Goal: Transaction & Acquisition: Purchase product/service

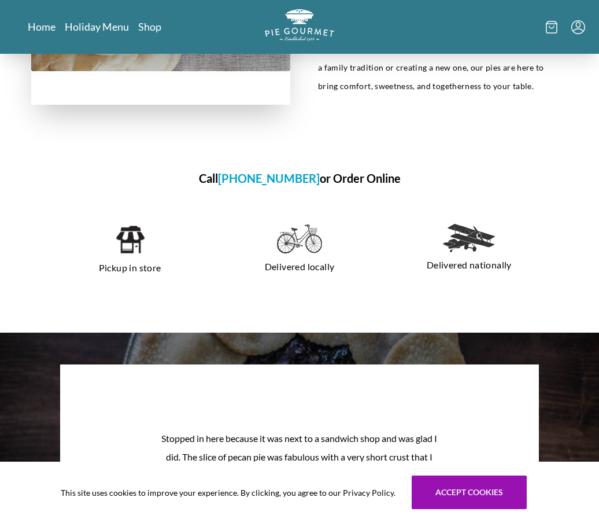
scroll to position [628, 0]
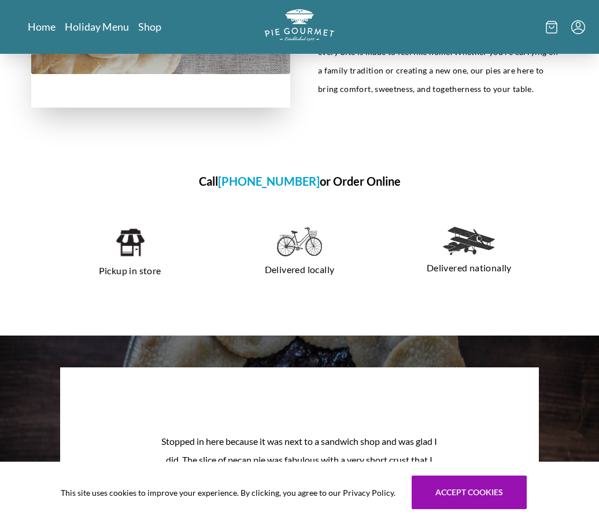
click at [137, 252] on img at bounding box center [130, 242] width 30 height 31
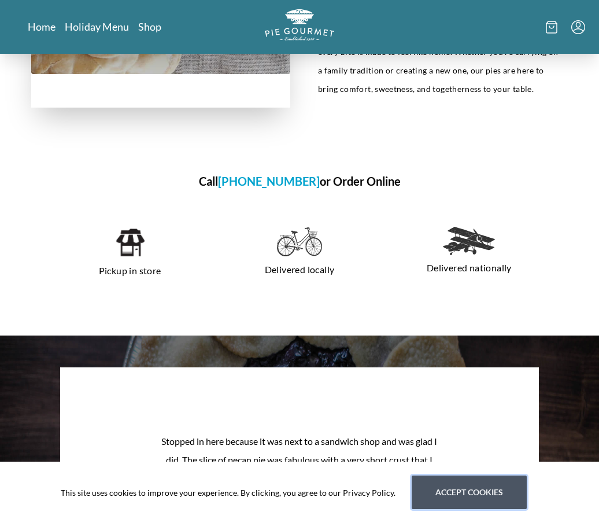
click at [437, 509] on button "Accept cookies" at bounding box center [469, 493] width 115 height 34
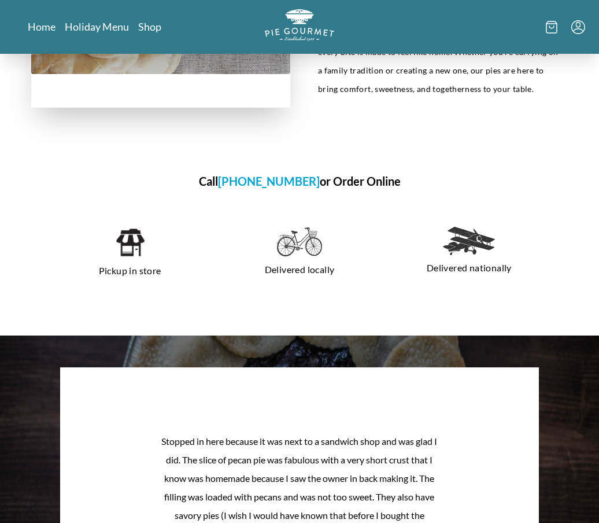
click at [129, 256] on img at bounding box center [130, 242] width 30 height 31
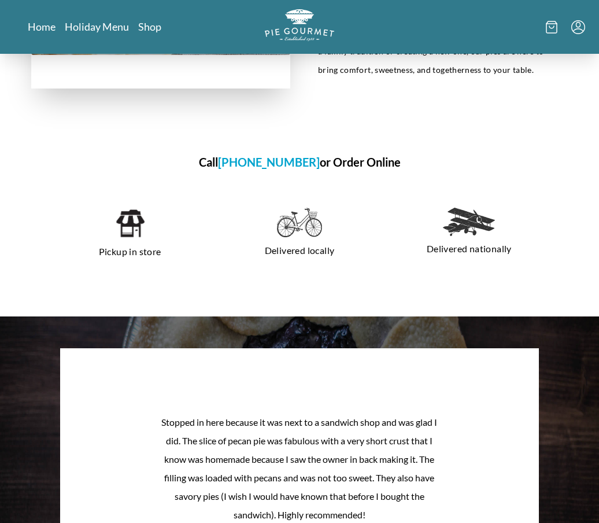
scroll to position [646, 0]
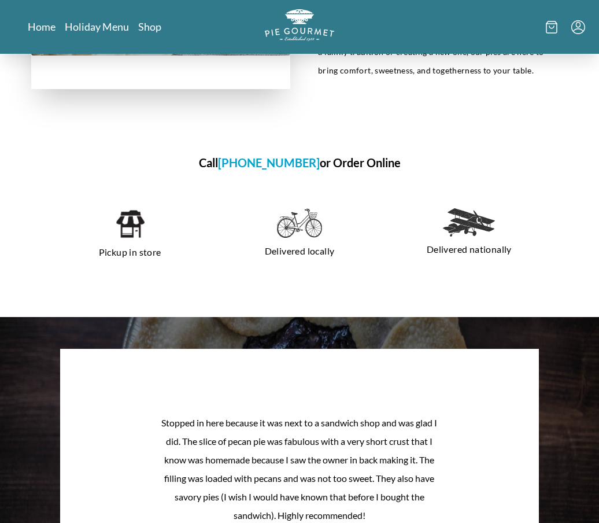
click at [133, 236] on img at bounding box center [130, 223] width 30 height 31
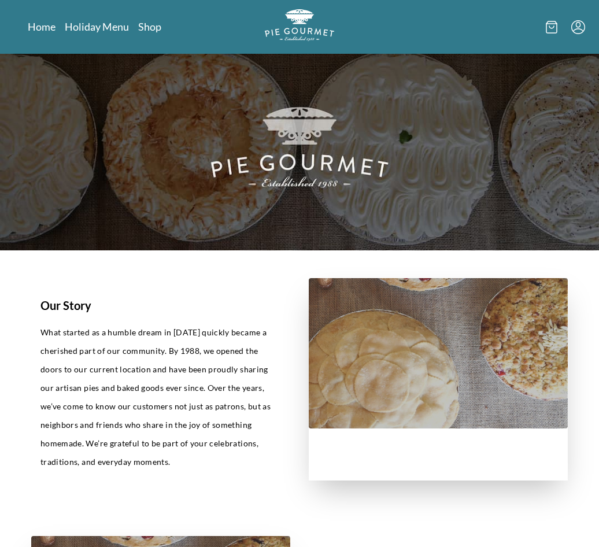
scroll to position [13, 0]
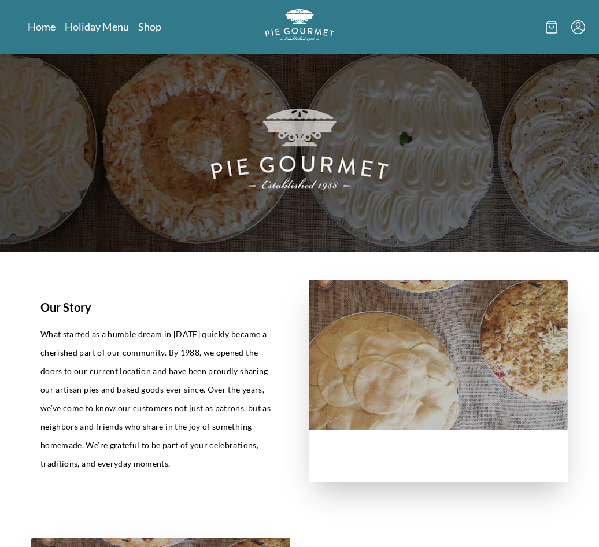
click at [303, 161] on img at bounding box center [299, 146] width 599 height 212
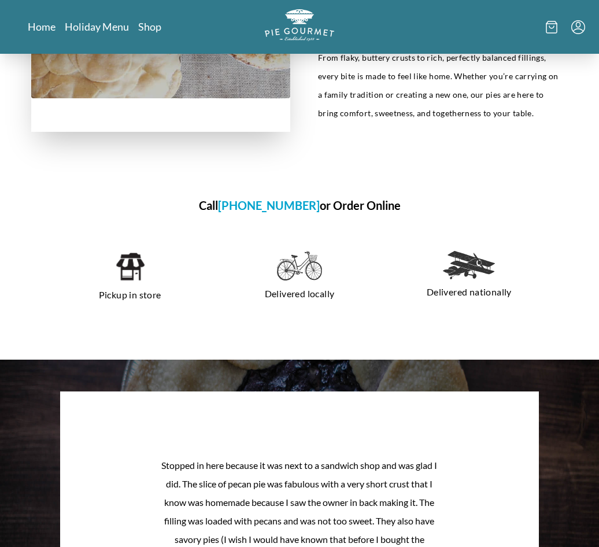
scroll to position [624, 0]
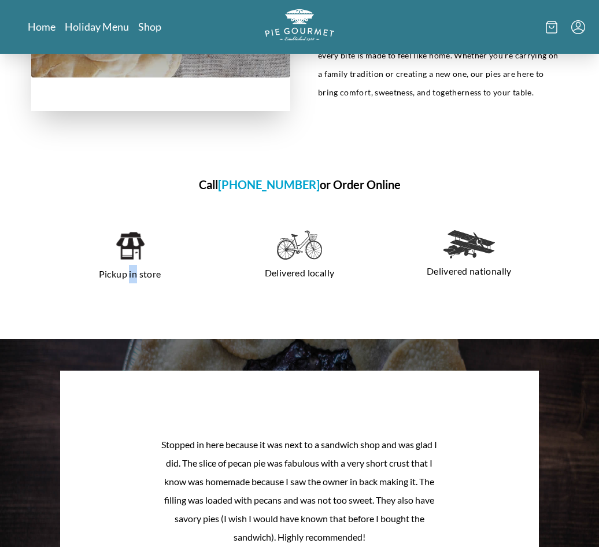
click at [132, 251] on img at bounding box center [130, 245] width 30 height 31
click at [125, 274] on p "Pickup in store" at bounding box center [130, 274] width 142 height 19
click at [129, 261] on img at bounding box center [130, 245] width 30 height 31
click at [125, 261] on img at bounding box center [130, 245] width 30 height 31
click at [132, 256] on img at bounding box center [130, 245] width 30 height 31
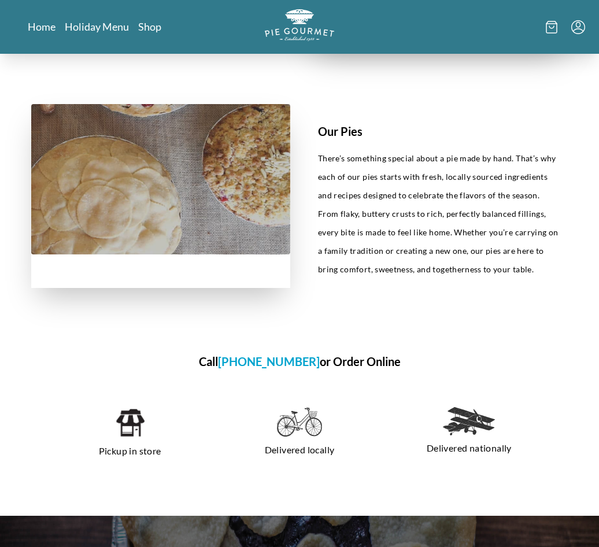
scroll to position [446, 0]
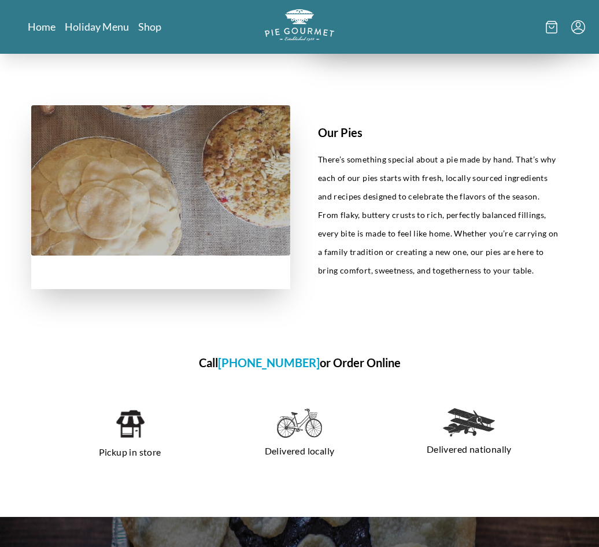
click at [45, 27] on link "Home" at bounding box center [42, 27] width 28 height 14
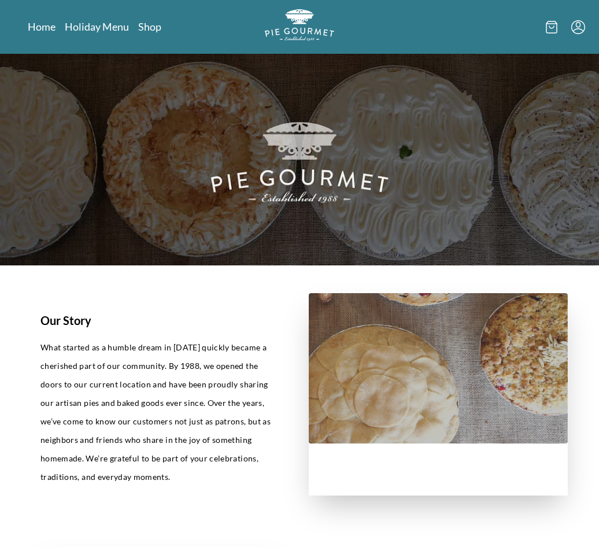
click at [101, 33] on link "Holiday Menu" at bounding box center [97, 27] width 64 height 14
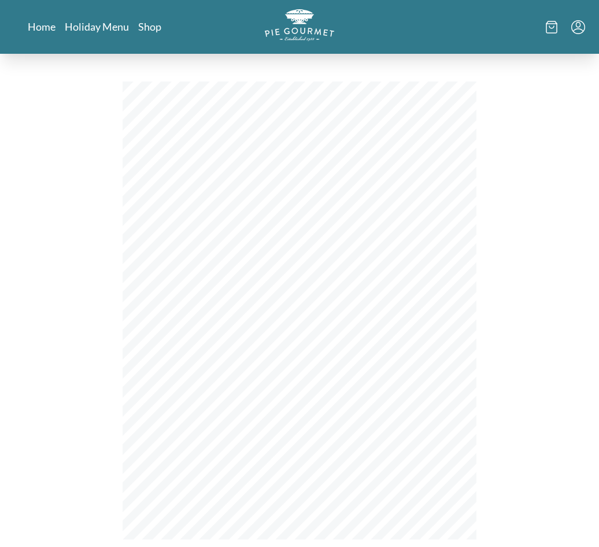
click at [153, 32] on link "Shop" at bounding box center [149, 27] width 23 height 14
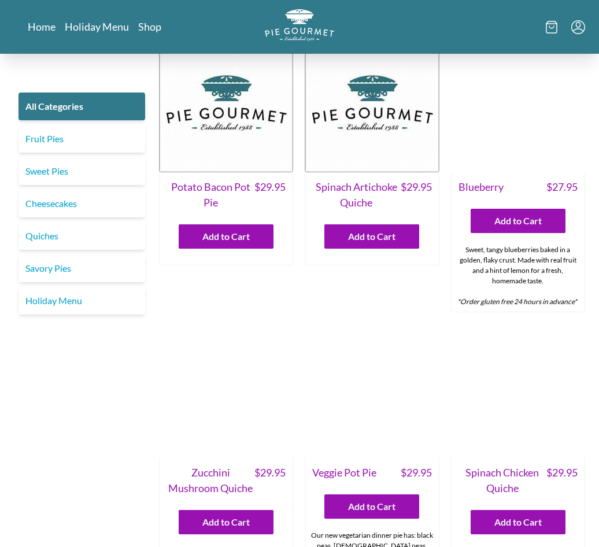
scroll to position [275, 0]
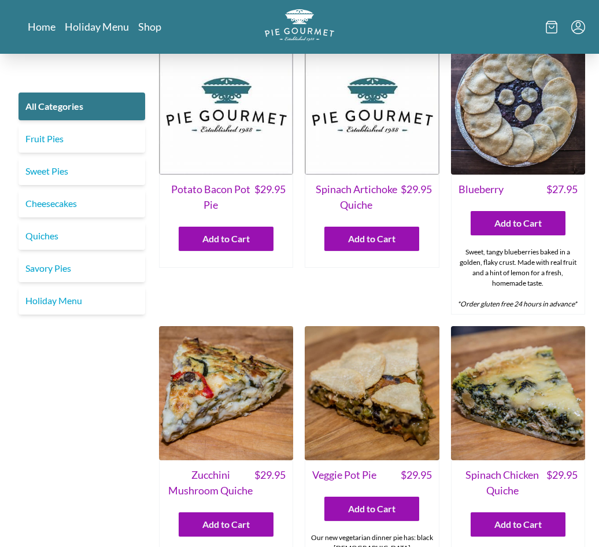
click at [76, 170] on link "Sweet Pies" at bounding box center [82, 171] width 127 height 28
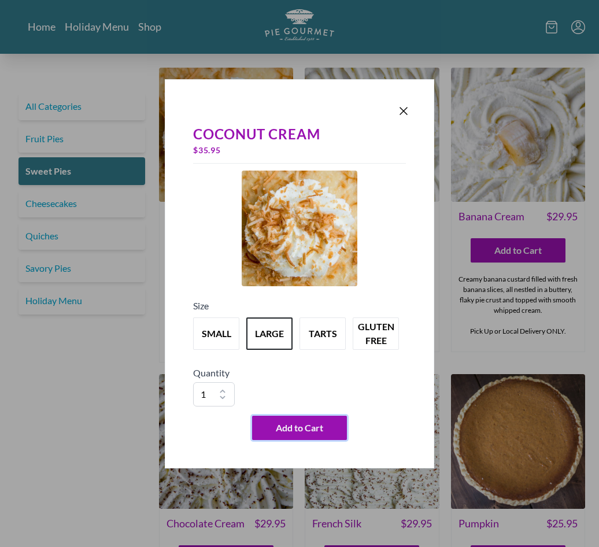
click at [299, 435] on span "Add to Cart" at bounding box center [299, 428] width 47 height 14
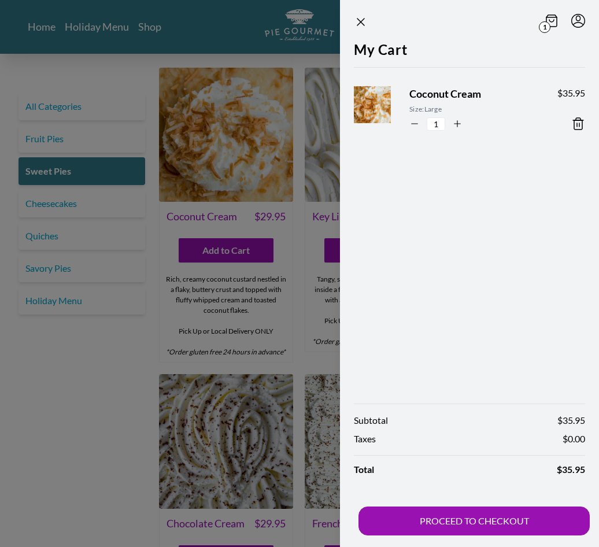
click at [410, 126] on icon "button" at bounding box center [415, 124] width 10 height 10
type input "0"
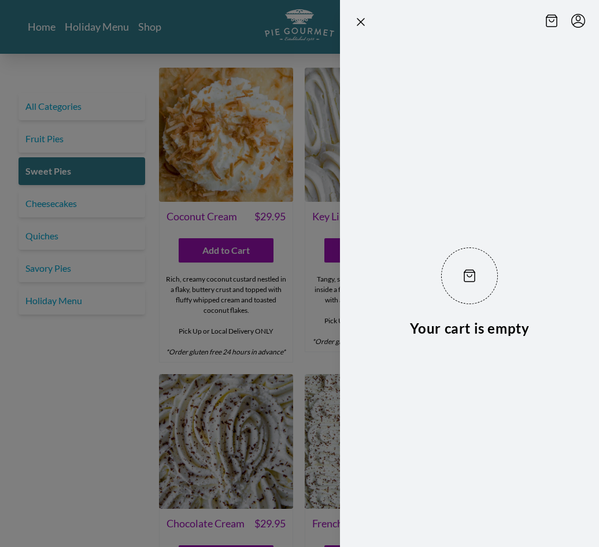
click at [233, 170] on div at bounding box center [299, 273] width 599 height 547
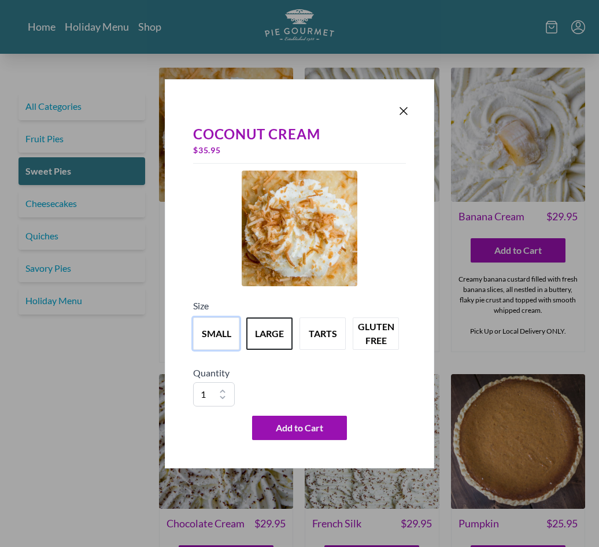
click at [211, 339] on button "small" at bounding box center [216, 334] width 46 height 32
click at [305, 435] on span "Add to Cart" at bounding box center [299, 428] width 47 height 14
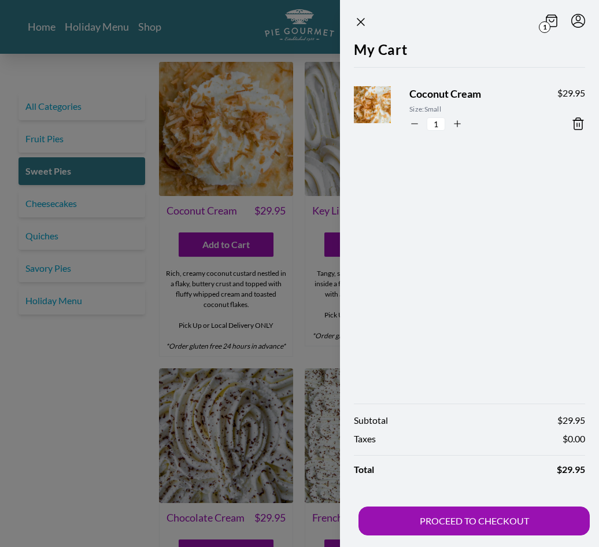
scroll to position [23, 0]
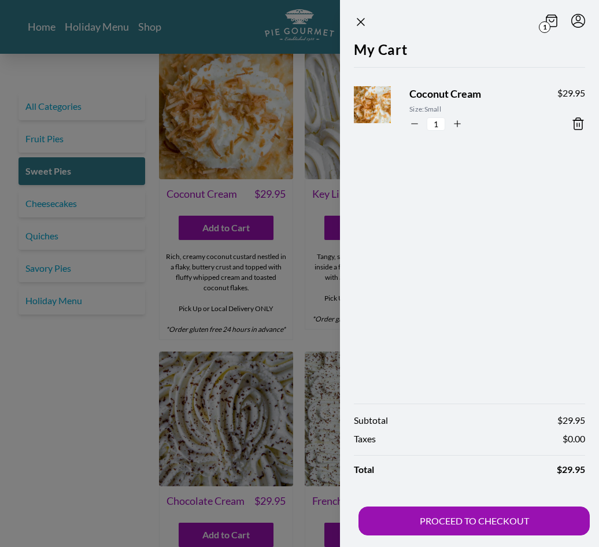
click at [301, 241] on div at bounding box center [299, 273] width 599 height 547
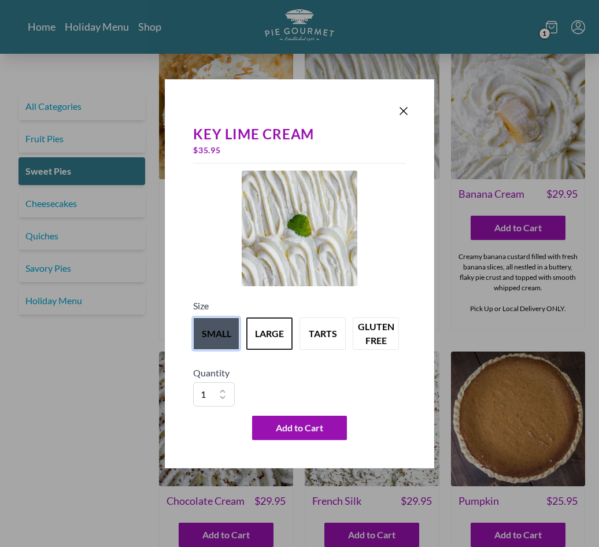
click at [215, 347] on button "small" at bounding box center [216, 334] width 46 height 32
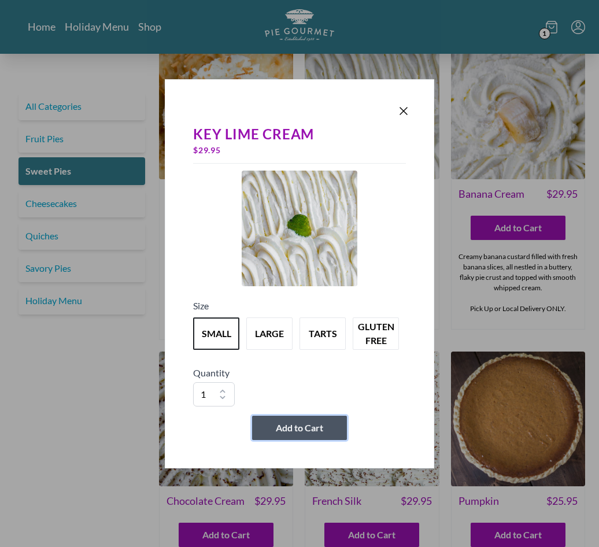
click at [310, 433] on span "Add to Cart" at bounding box center [299, 428] width 47 height 14
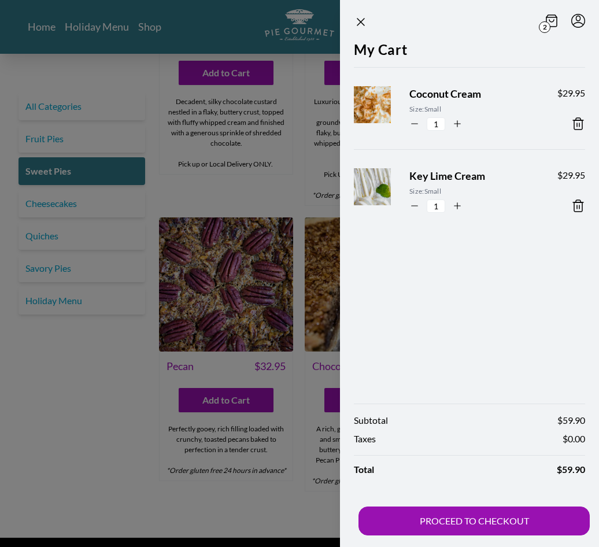
scroll to position [486, 0]
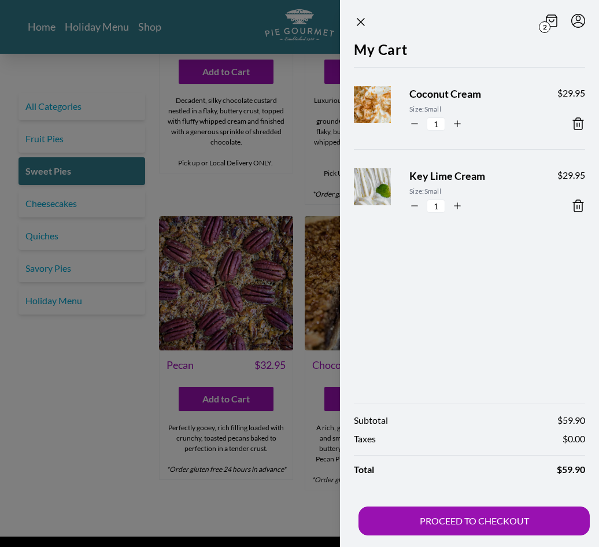
click at [458, 522] on button "PROCEED TO CHECKOUT" at bounding box center [474, 521] width 231 height 29
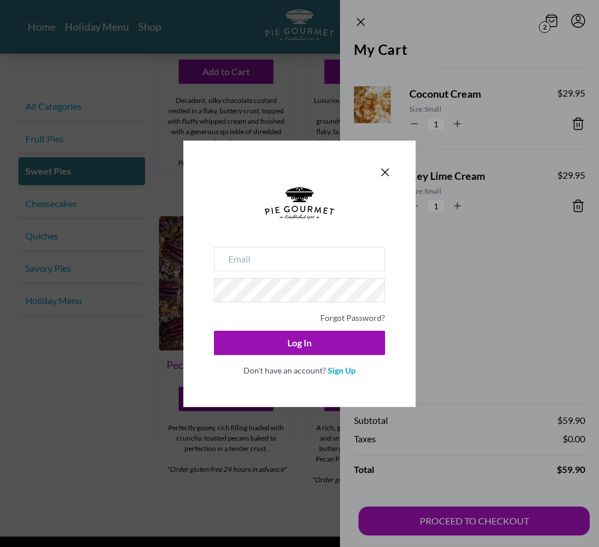
click at [343, 374] on link "Sign Up" at bounding box center [342, 371] width 28 height 10
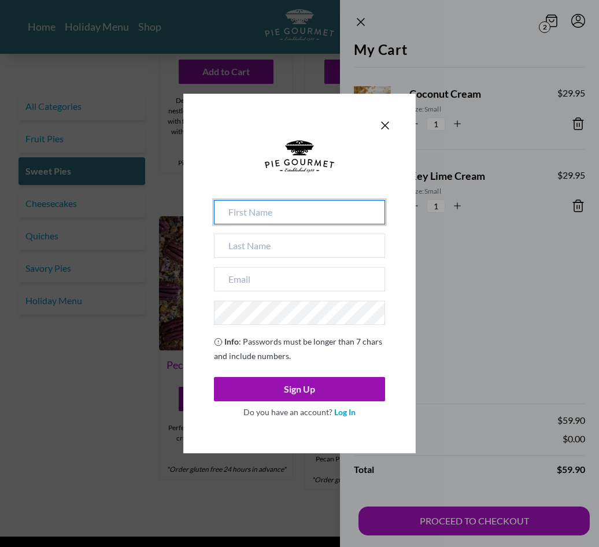
click at [277, 221] on input at bounding box center [299, 212] width 171 height 24
type input "s"
click at [389, 132] on icon "Close panel" at bounding box center [385, 126] width 14 height 14
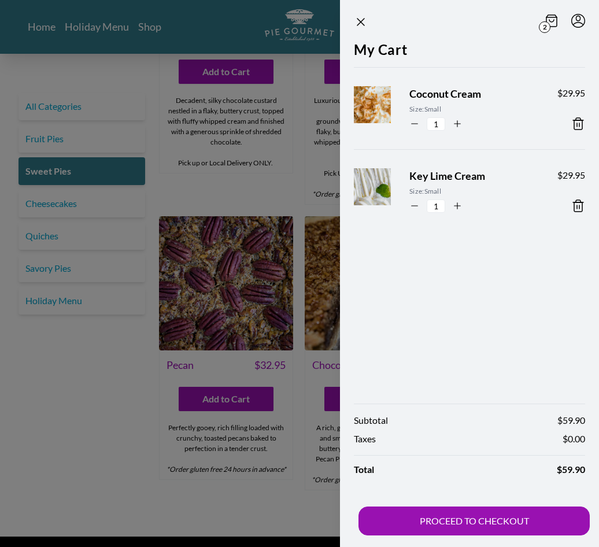
click at [444, 522] on button "PROCEED TO CHECKOUT" at bounding box center [474, 521] width 231 height 29
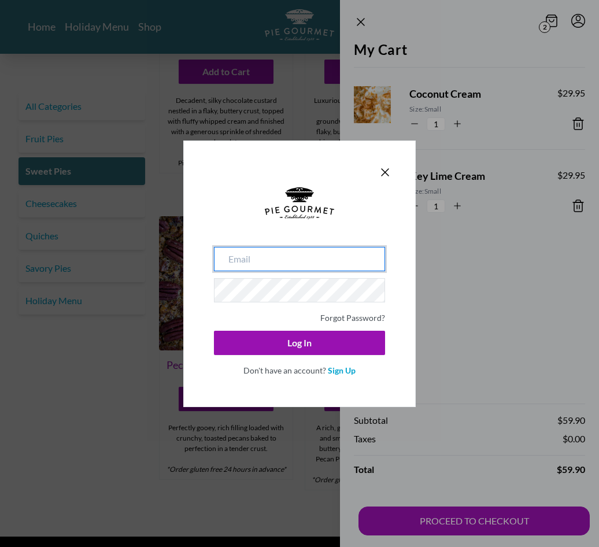
click at [245, 269] on input "email" at bounding box center [299, 259] width 171 height 24
type input "[EMAIL_ADDRESS][DOMAIN_NAME]"
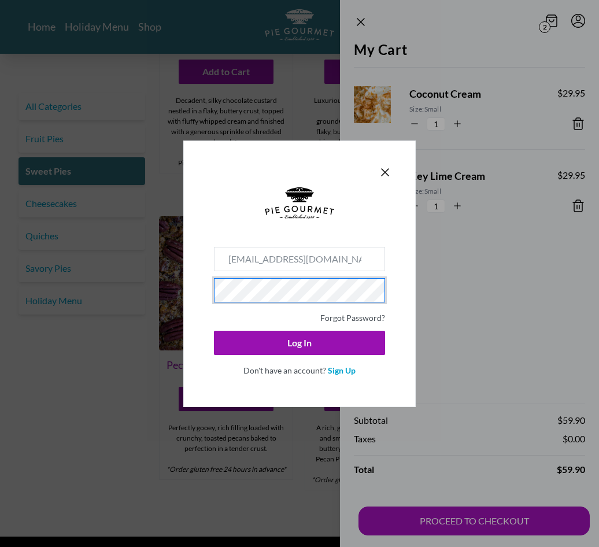
click at [300, 351] on button "Log In" at bounding box center [299, 343] width 171 height 24
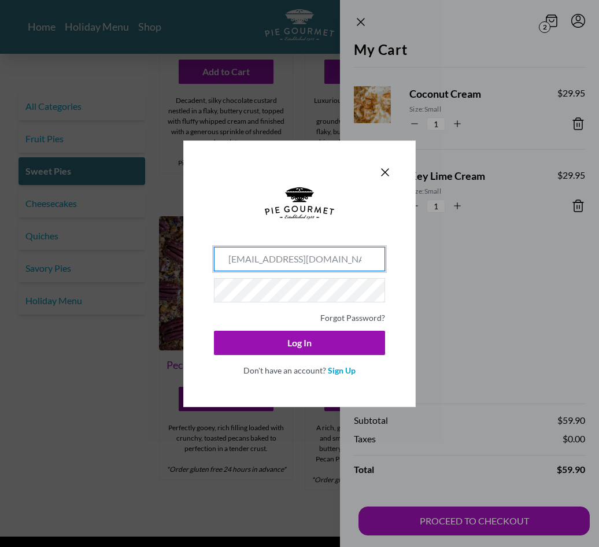
click at [300, 351] on button "Log In" at bounding box center [299, 343] width 171 height 24
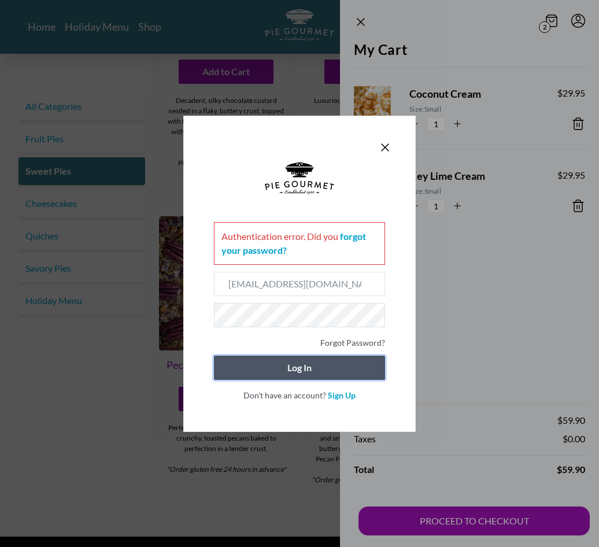
click at [300, 380] on button "Log In" at bounding box center [299, 368] width 171 height 24
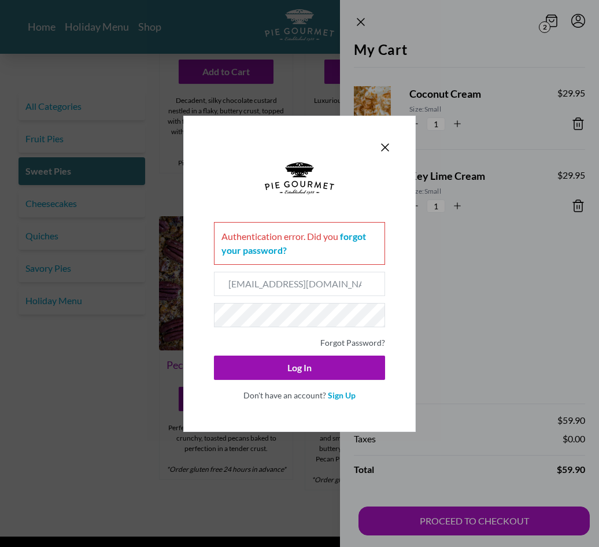
click at [356, 348] on link "Forgot Password?" at bounding box center [353, 343] width 65 height 10
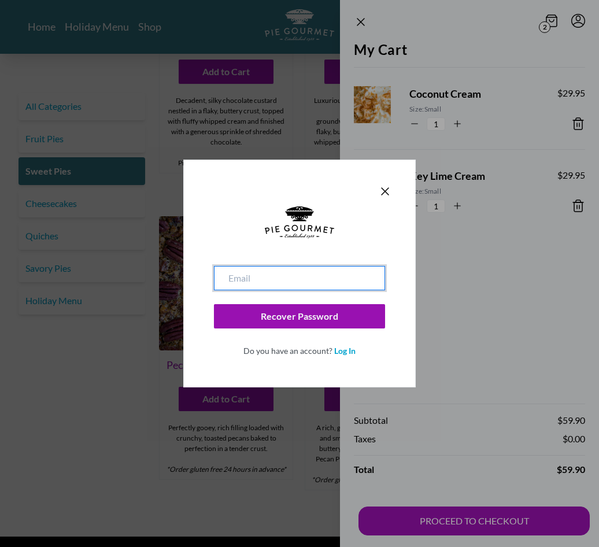
click at [239, 282] on input "email" at bounding box center [299, 278] width 171 height 24
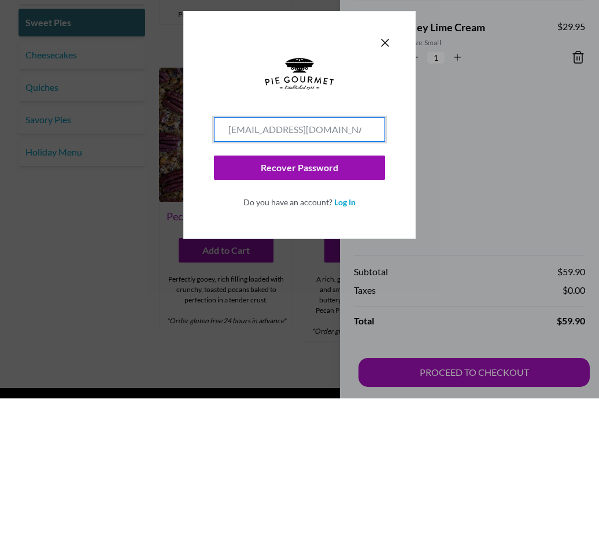
type input "[EMAIL_ADDRESS][DOMAIN_NAME]"
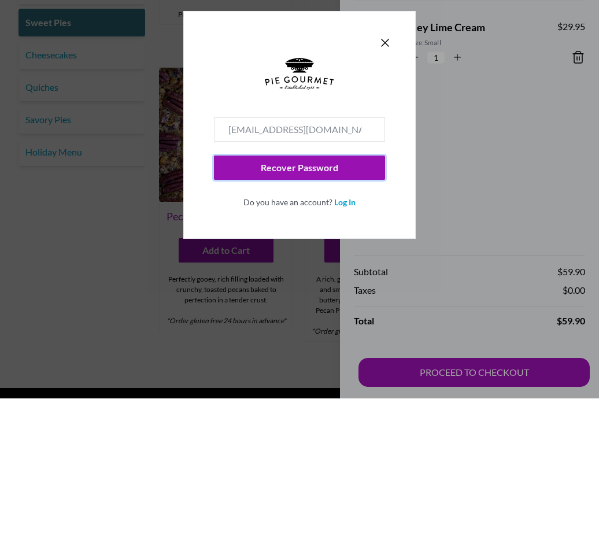
scroll to position [576, 0]
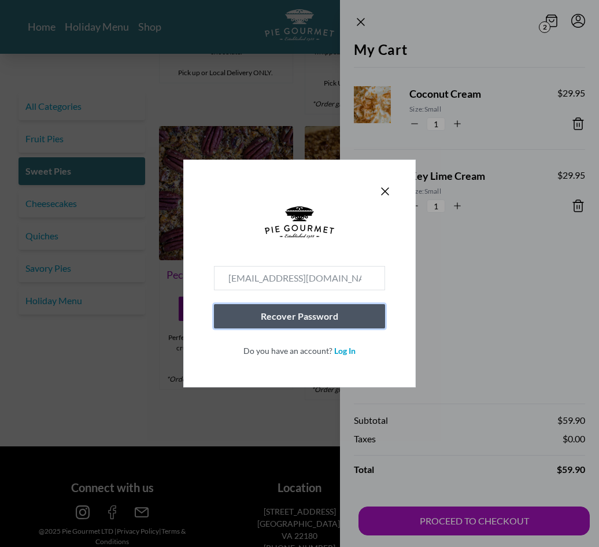
click at [331, 165] on div "[EMAIL_ADDRESS][DOMAIN_NAME] Recover Password Do you have an account? Log In" at bounding box center [299, 273] width 599 height 547
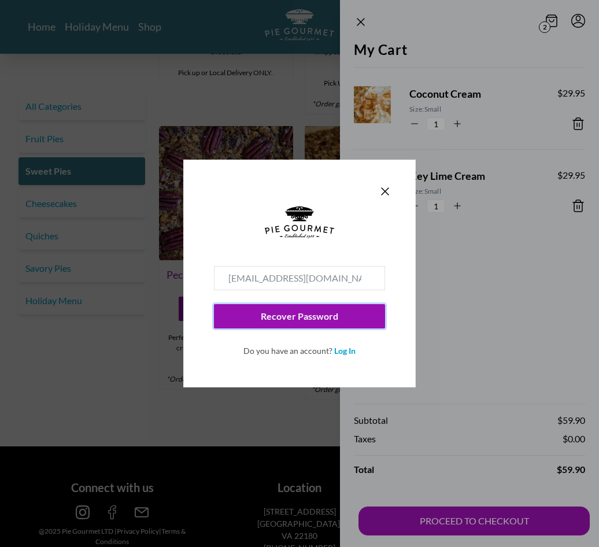
click at [305, 322] on button "Recover Password" at bounding box center [299, 316] width 171 height 24
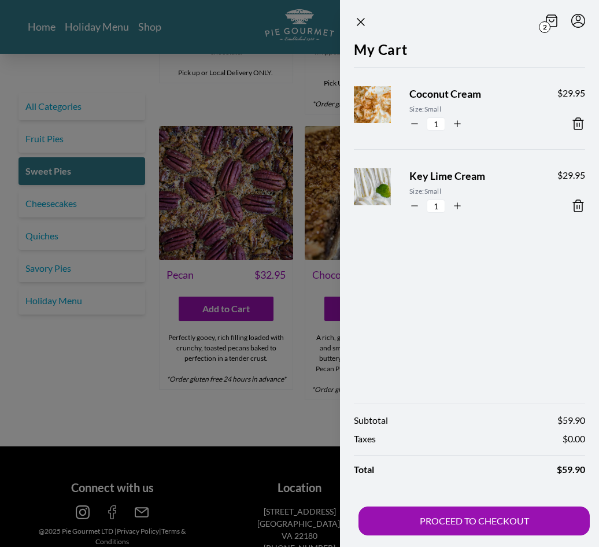
click at [466, 522] on button "PROCEED TO CHECKOUT" at bounding box center [474, 521] width 231 height 29
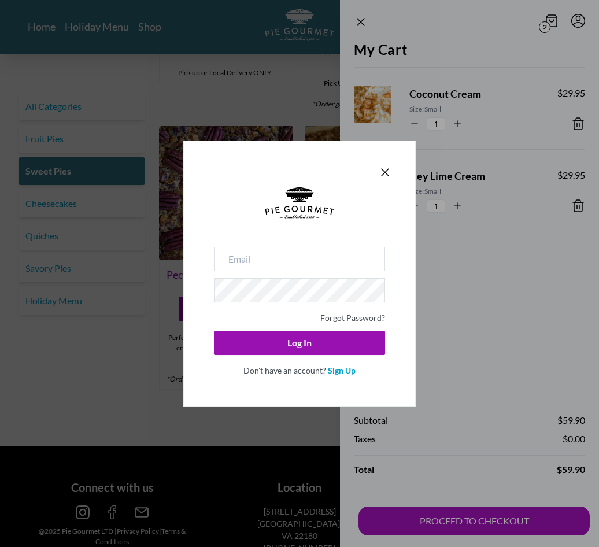
click at [138, 380] on div "Forgot Password? Log In Don't have an account? Sign Up" at bounding box center [299, 273] width 599 height 547
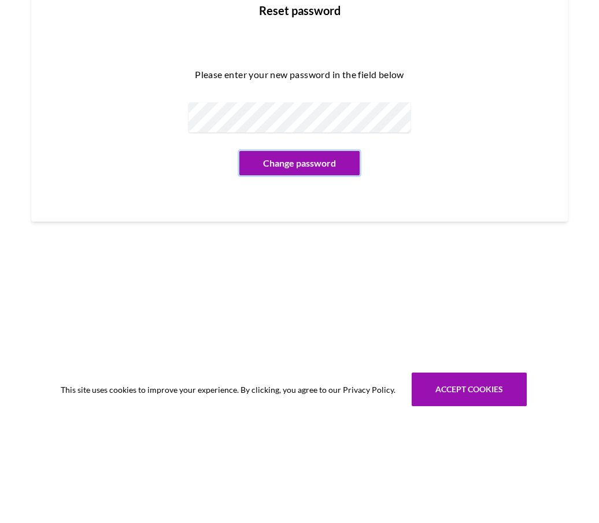
scroll to position [103, 0]
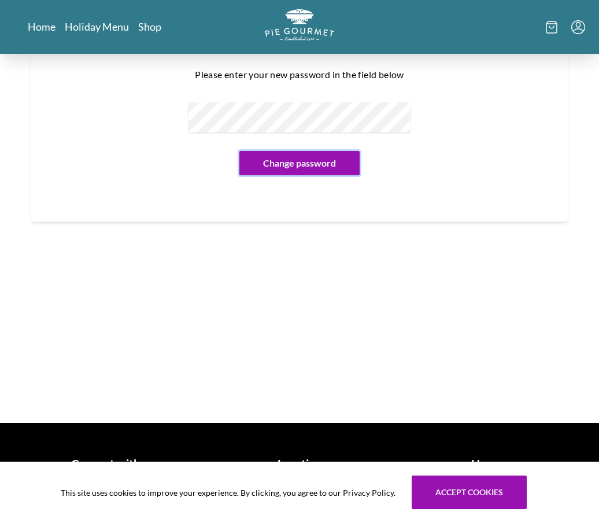
click at [302, 163] on button "Change password" at bounding box center [300, 163] width 120 height 24
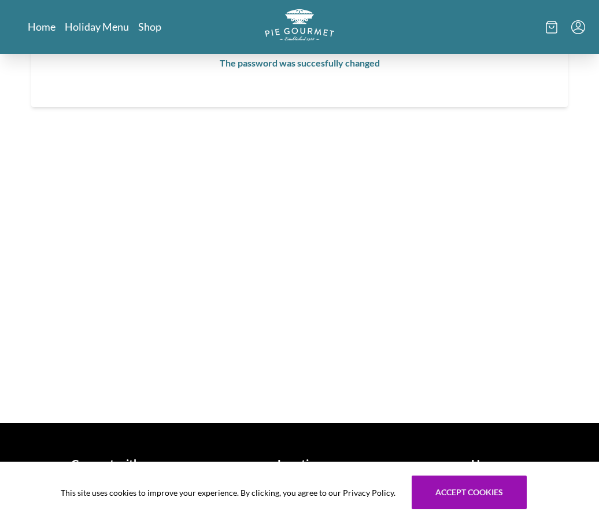
click at [597, 272] on main "Reset password The password was succesfully changed" at bounding box center [299, 187] width 599 height 472
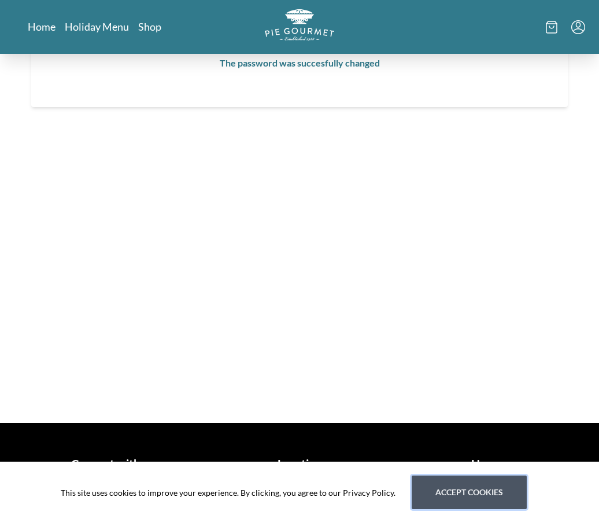
click at [460, 484] on button "Accept cookies" at bounding box center [469, 493] width 115 height 34
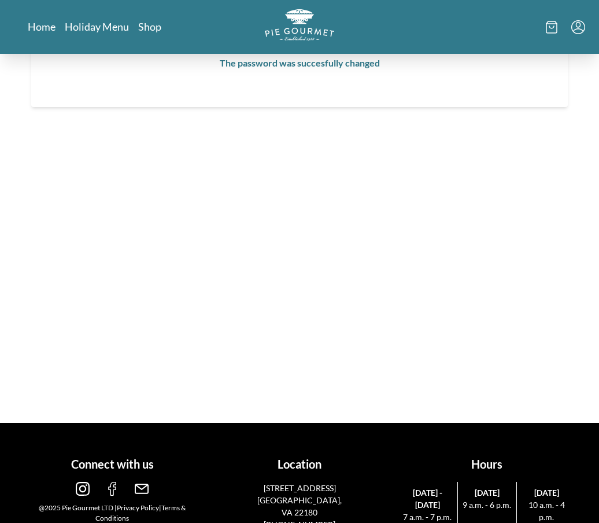
click at [212, 487] on div "Location 507 Maple Ave W Vienna, VA 22180 (703)281-7437" at bounding box center [300, 488] width 178 height 84
click at [554, 27] on icon at bounding box center [552, 27] width 5 height 2
click at [168, 251] on div at bounding box center [299, 261] width 599 height 523
click at [207, 229] on main "Reset password The password was succesfully changed" at bounding box center [299, 187] width 599 height 472
click at [43, 25] on link "Home" at bounding box center [42, 27] width 28 height 14
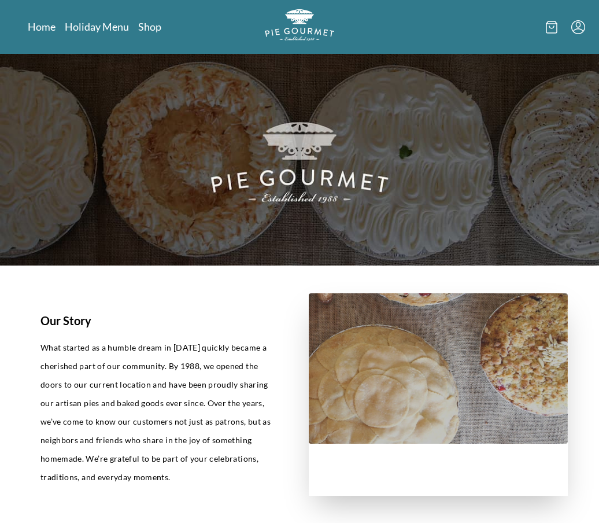
click at [152, 31] on link "Shop" at bounding box center [149, 27] width 23 height 14
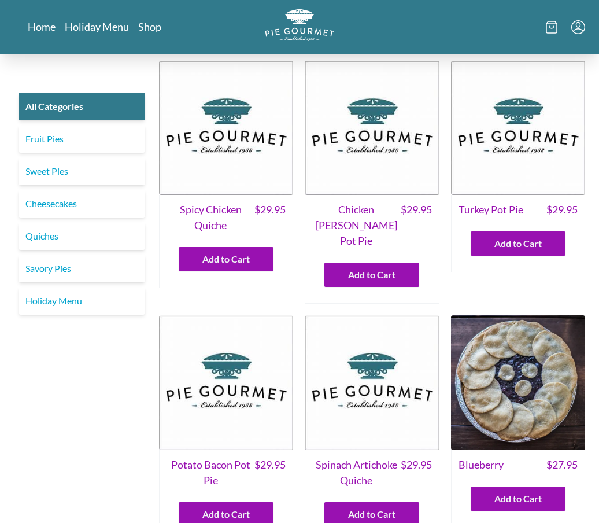
click at [92, 173] on link "Sweet Pies" at bounding box center [82, 171] width 127 height 28
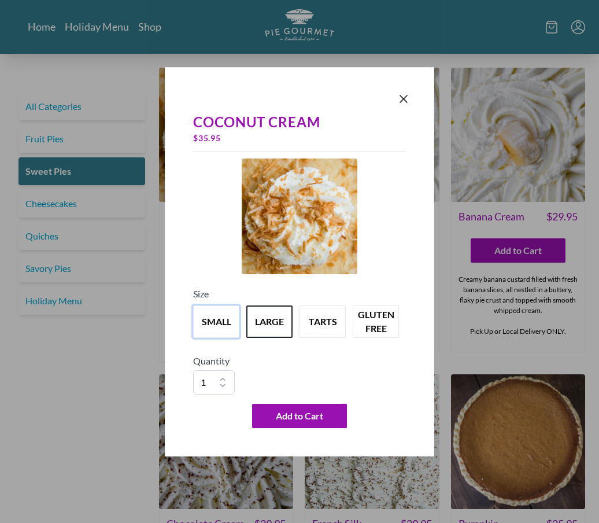
click at [223, 311] on button "small" at bounding box center [216, 321] width 46 height 32
click at [296, 419] on span "Add to Cart" at bounding box center [299, 416] width 47 height 14
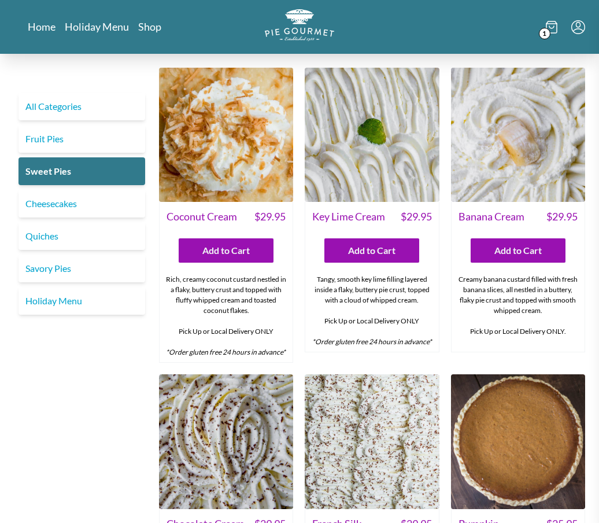
click at [300, 293] on div at bounding box center [299, 261] width 599 height 523
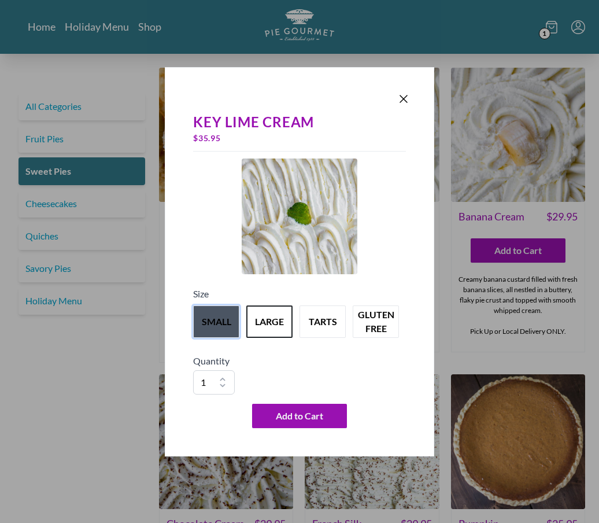
click at [211, 320] on button "small" at bounding box center [216, 321] width 46 height 32
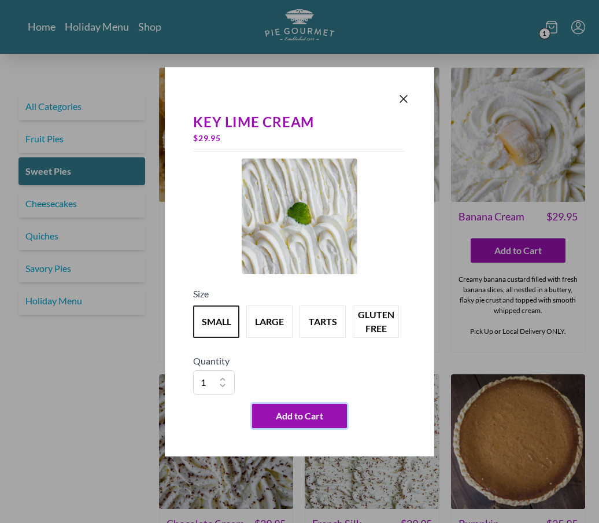
click at [300, 417] on span "Add to Cart" at bounding box center [299, 416] width 47 height 14
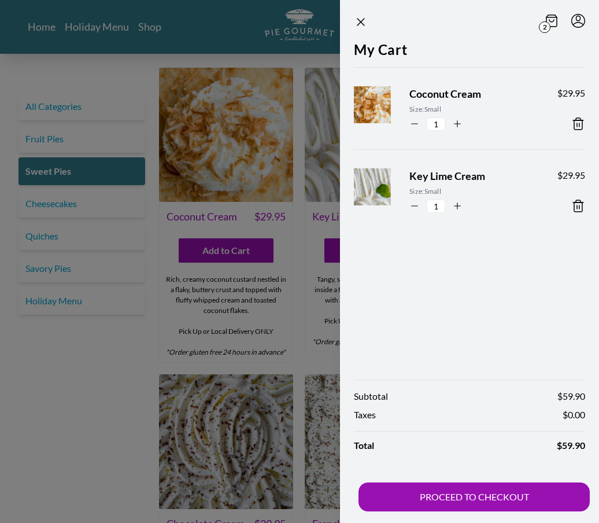
click at [467, 500] on button "PROCEED TO CHECKOUT" at bounding box center [474, 496] width 231 height 29
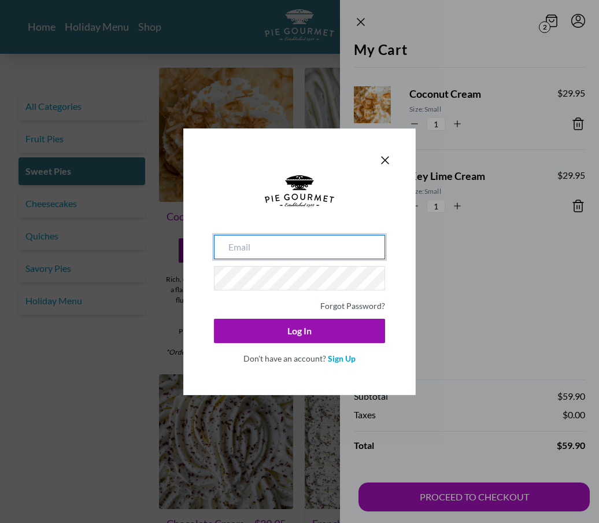
click at [253, 252] on input "email" at bounding box center [299, 247] width 171 height 24
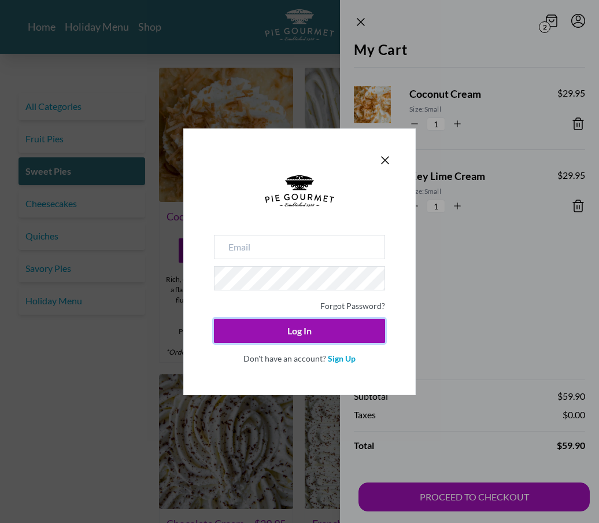
click at [293, 327] on button "Log In" at bounding box center [299, 331] width 171 height 24
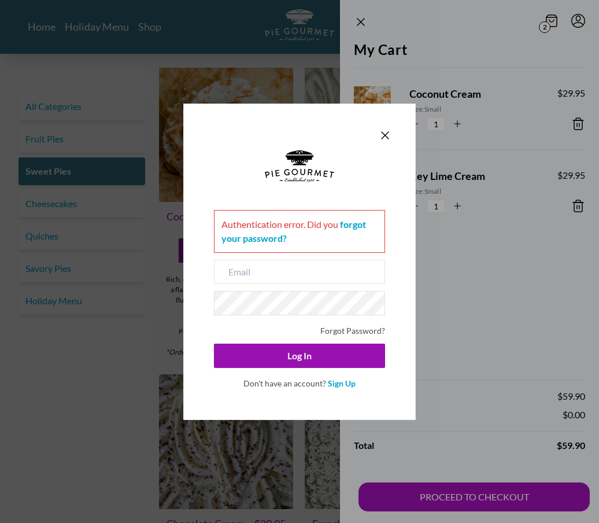
click at [296, 228] on div "Authentication error . Did you forgot your password?" at bounding box center [299, 231] width 171 height 43
click at [387, 142] on icon "Close panel" at bounding box center [385, 135] width 14 height 14
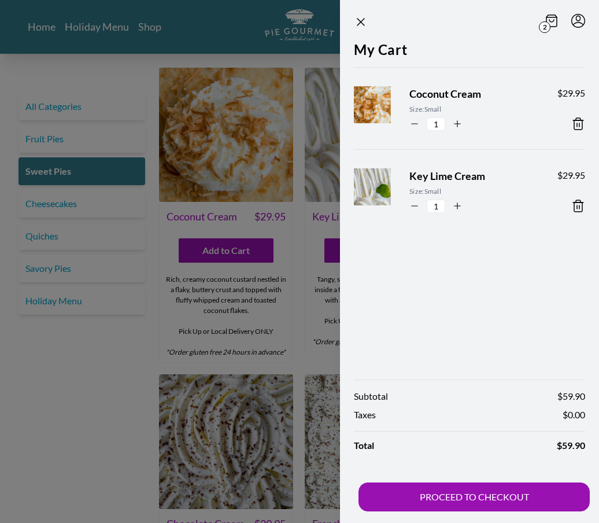
click at [441, 504] on button "PROCEED TO CHECKOUT" at bounding box center [474, 496] width 231 height 29
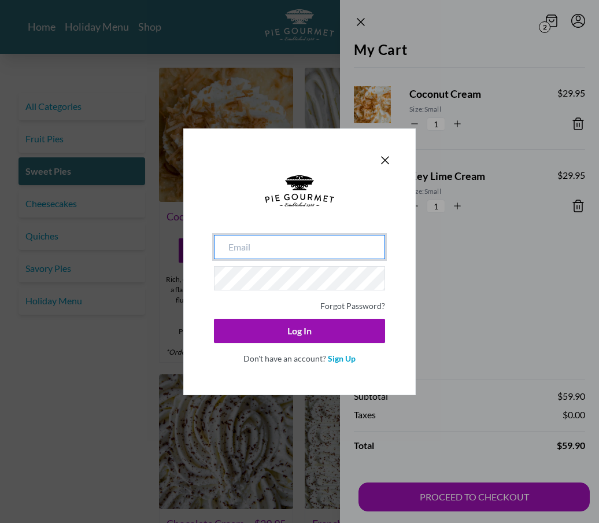
click at [243, 248] on input "email" at bounding box center [299, 247] width 171 height 24
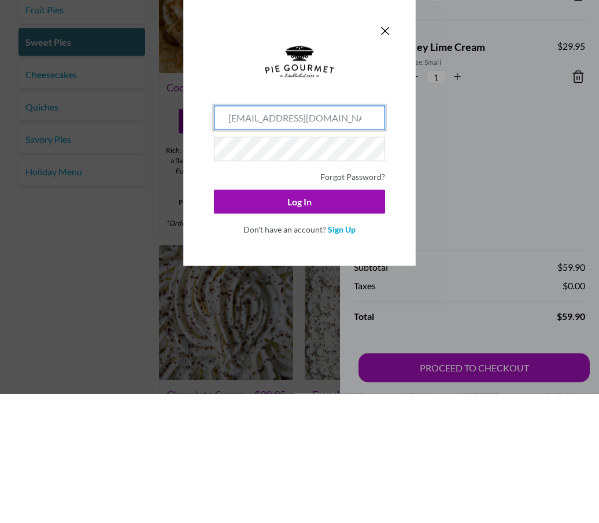
type input "[EMAIL_ADDRESS][DOMAIN_NAME]"
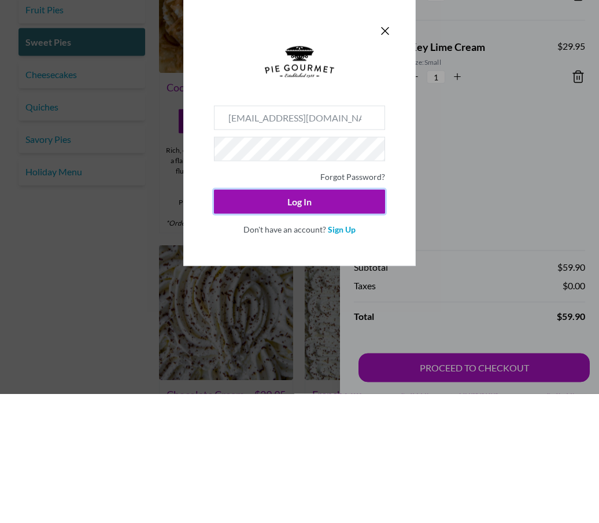
click at [307, 199] on use at bounding box center [299, 191] width 69 height 32
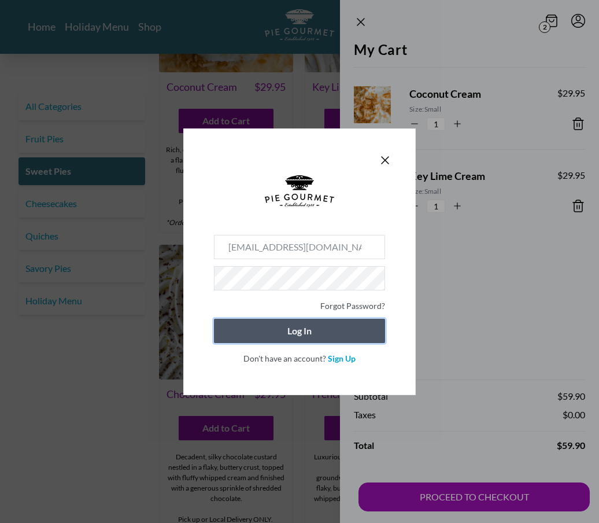
click at [296, 332] on button "Log In" at bounding box center [299, 331] width 171 height 24
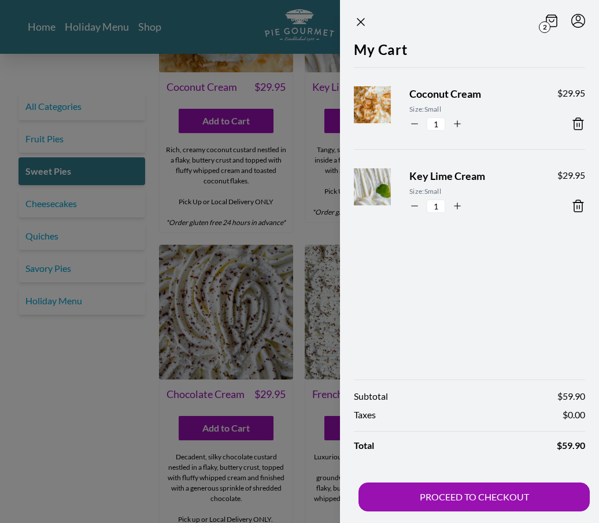
click at [450, 501] on button "PROCEED TO CHECKOUT" at bounding box center [474, 496] width 231 height 29
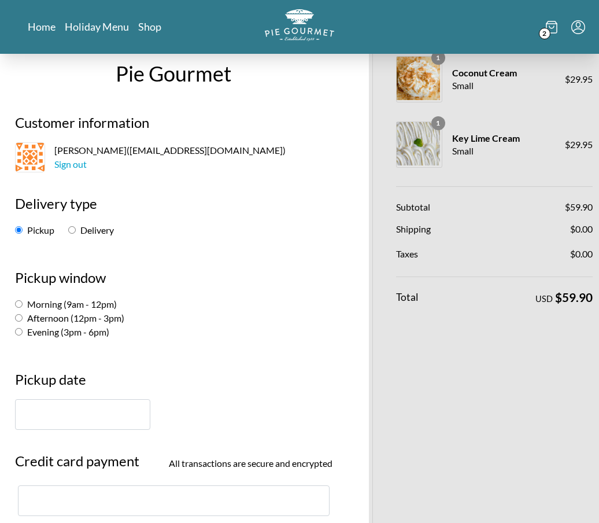
scroll to position [32, 0]
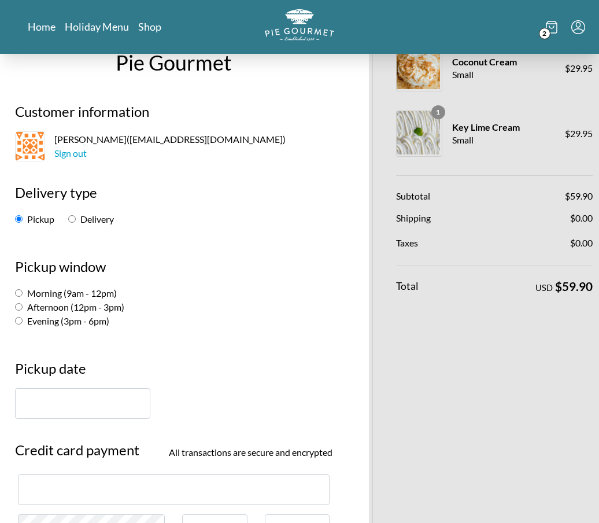
click at [23, 288] on label "Morning (9am - 12pm)" at bounding box center [66, 293] width 102 height 11
click at [23, 289] on input "Morning (9am - 12pm)" at bounding box center [19, 293] width 8 height 8
radio input "true"
click at [73, 411] on input "text" at bounding box center [82, 403] width 135 height 31
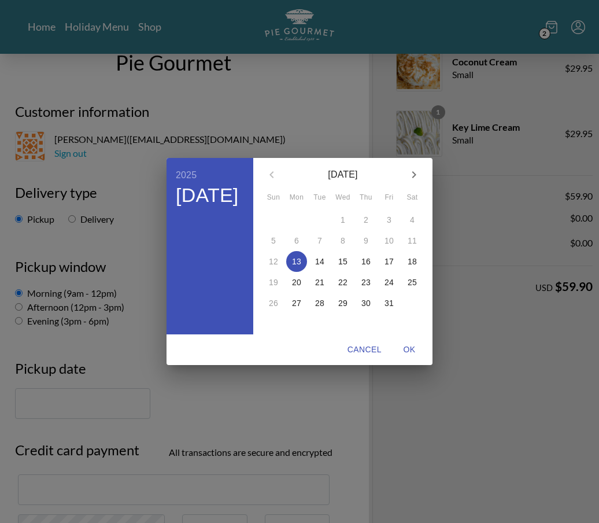
click at [411, 182] on icon "button" at bounding box center [414, 175] width 14 height 14
click at [338, 309] on p "26" at bounding box center [342, 303] width 9 height 12
click at [400, 357] on span "OK" at bounding box center [410, 349] width 28 height 14
type input "November 26th"
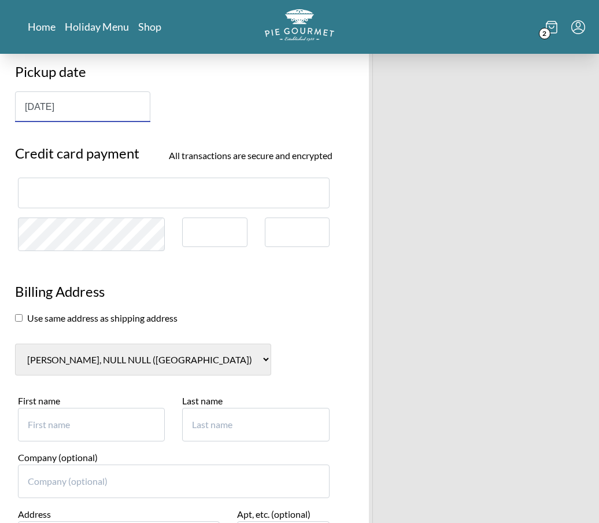
scroll to position [330, 0]
